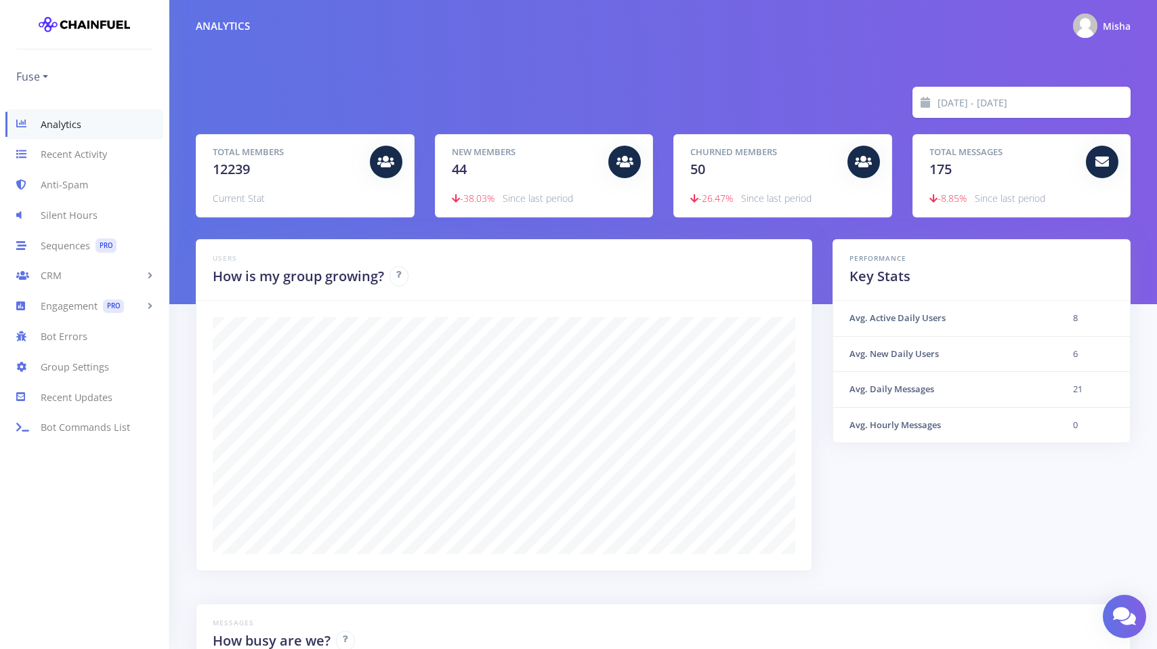
scroll to position [677250, 676586]
click at [93, 247] on link "Sequences PRO" at bounding box center [84, 245] width 169 height 30
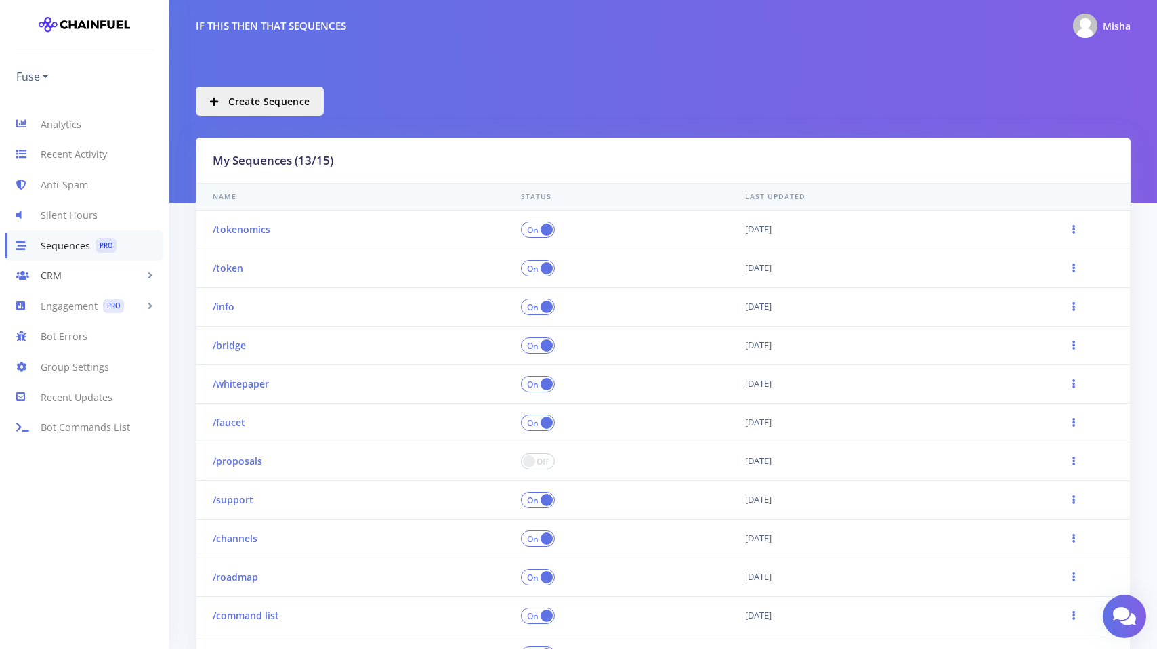
click at [88, 283] on link "CRM" at bounding box center [84, 276] width 169 height 30
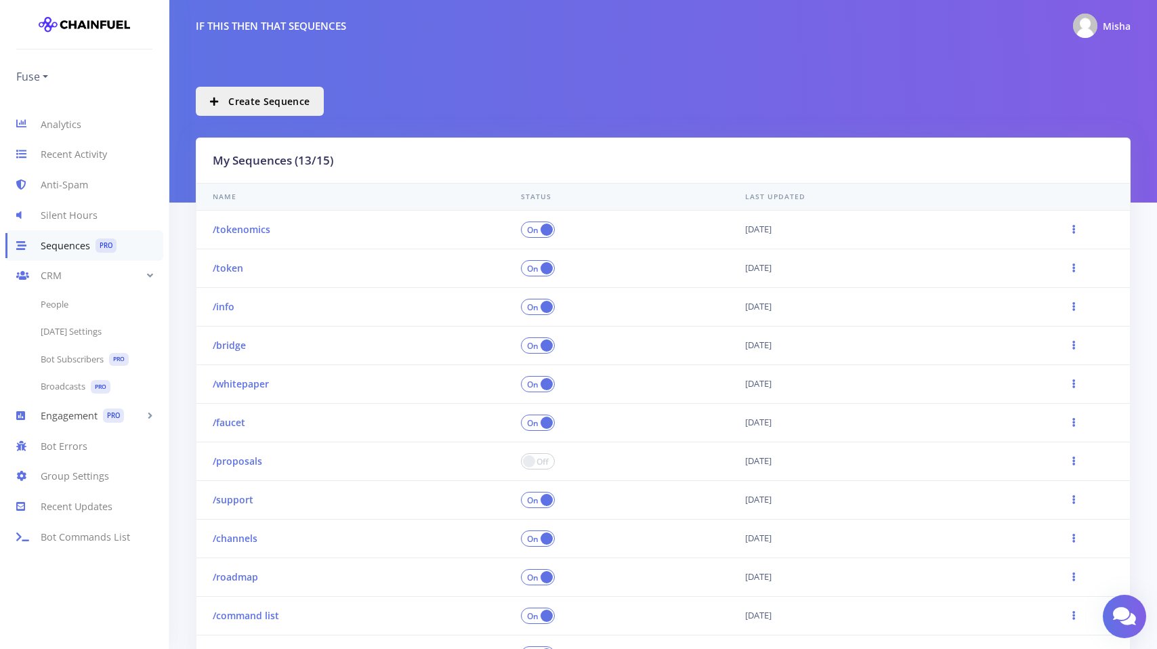
click at [75, 421] on link "Engagement PRO" at bounding box center [84, 415] width 169 height 30
click at [88, 360] on link "Scheduled Messages PRO" at bounding box center [84, 363] width 169 height 28
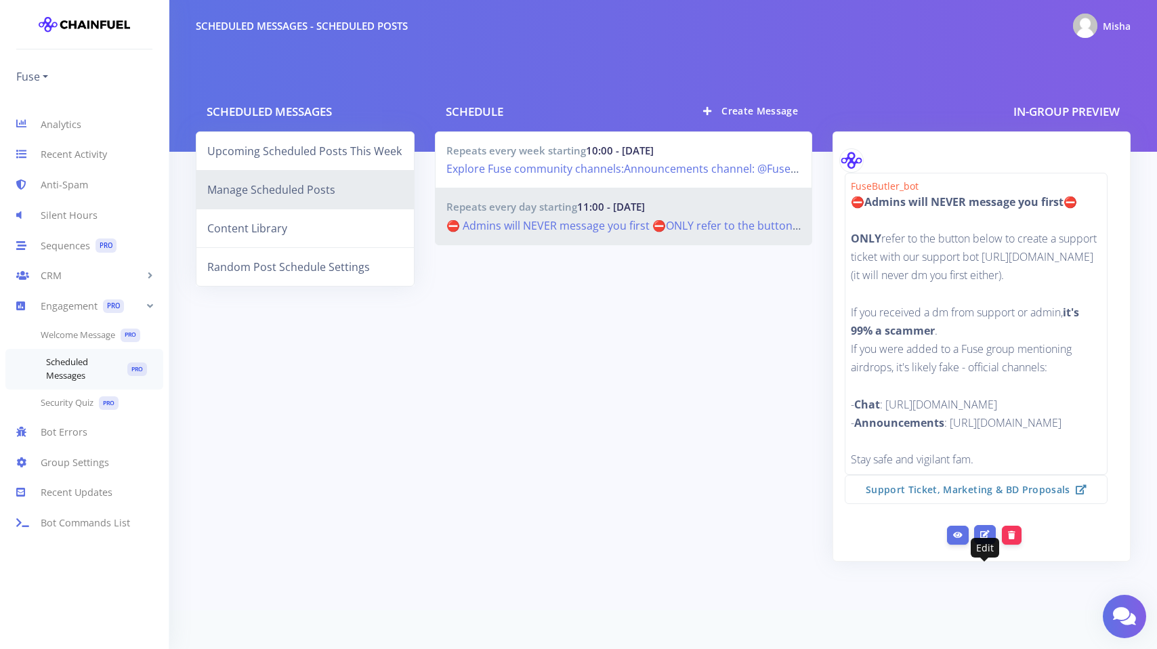
click at [983, 539] on icon at bounding box center [984, 534] width 9 height 8
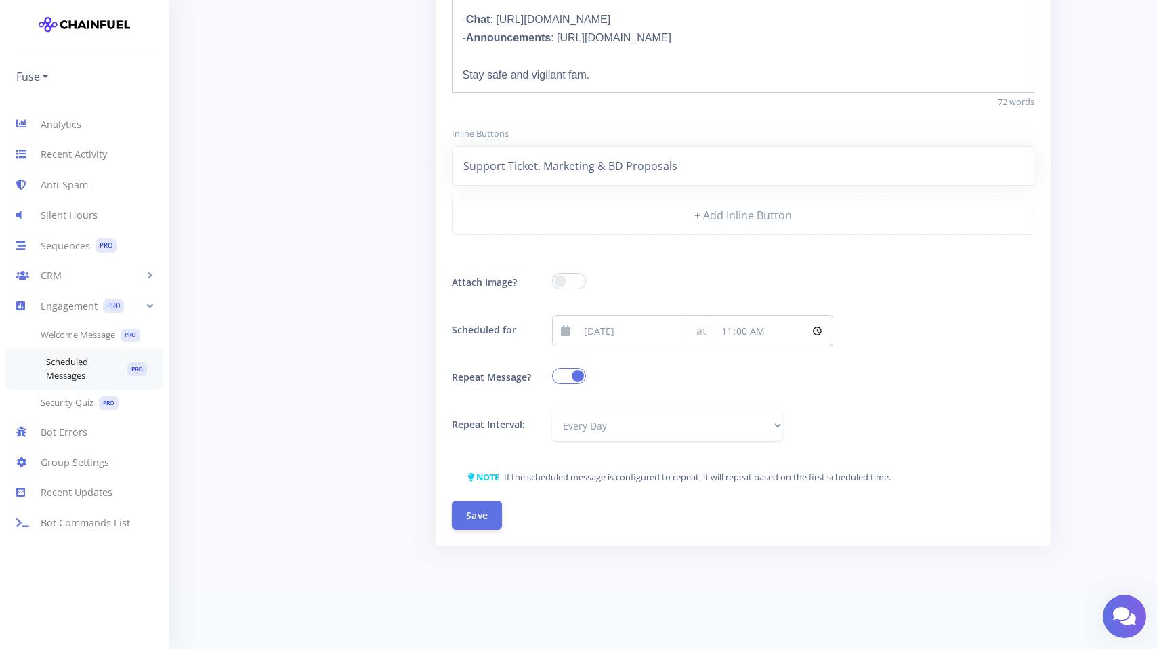
scroll to position [325, 0]
click at [593, 423] on select "Every Hour Every Day Every Week Every Month Custom" at bounding box center [667, 425] width 231 height 31
select select "week"
click at [320, 444] on div "Scheduled Messages Upcoming Scheduled Posts This Week Manage Scheduled Posts Co…" at bounding box center [305, 138] width 239 height 752
click at [457, 506] on button "Save" at bounding box center [477, 514] width 50 height 29
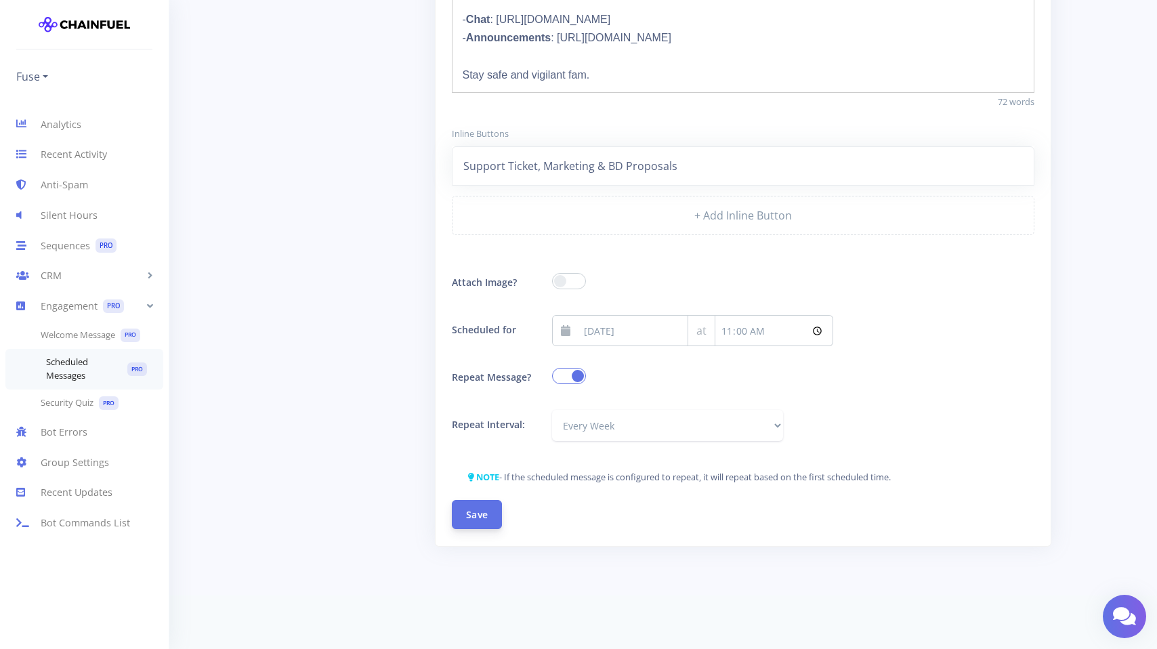
click at [469, 513] on button "Save" at bounding box center [477, 514] width 50 height 29
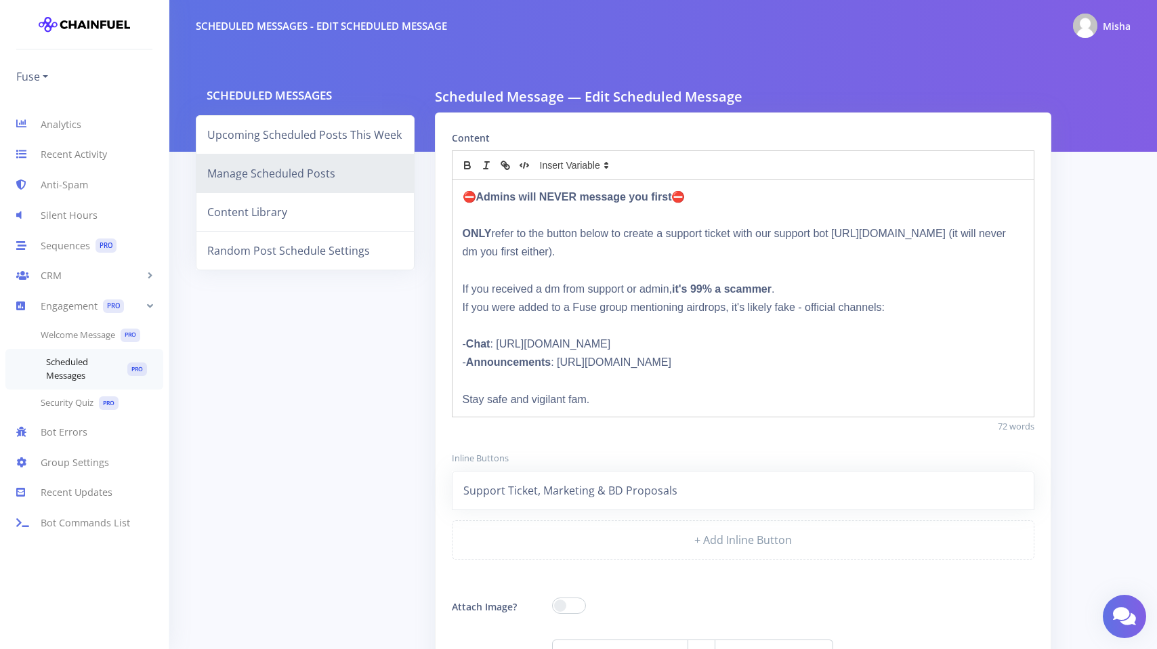
scroll to position [0, 0]
